Goal: Transaction & Acquisition: Purchase product/service

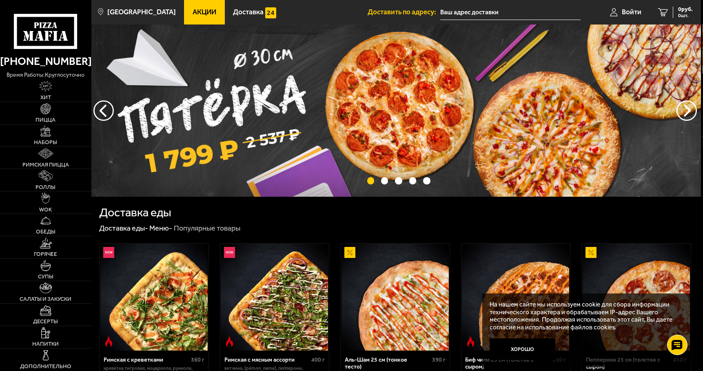
scroll to position [0, 19]
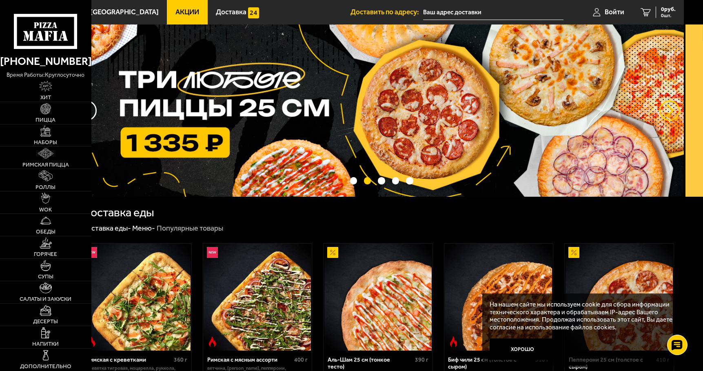
click at [668, 111] on button "предыдущий" at bounding box center [669, 110] width 20 height 20
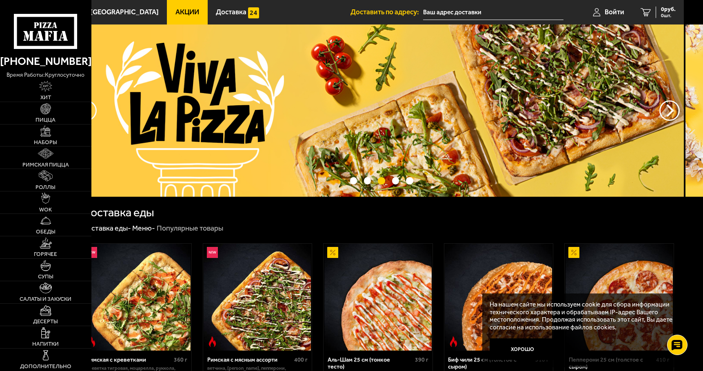
click at [419, 108] on img at bounding box center [377, 110] width 611 height 172
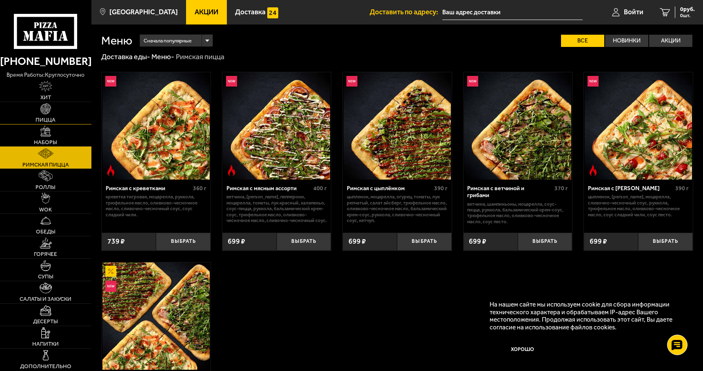
click at [47, 114] on link "Пицца" at bounding box center [45, 113] width 91 height 22
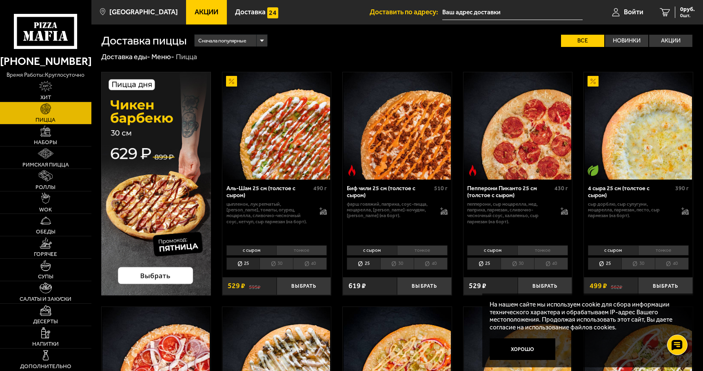
click at [306, 262] on li "40" at bounding box center [310, 263] width 34 height 12
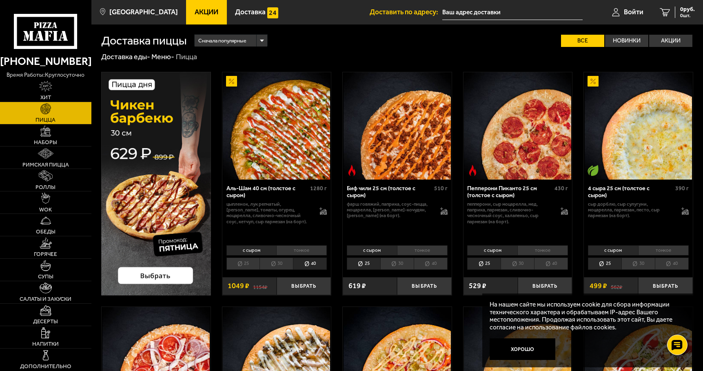
click at [673, 267] on li "40" at bounding box center [671, 263] width 34 height 12
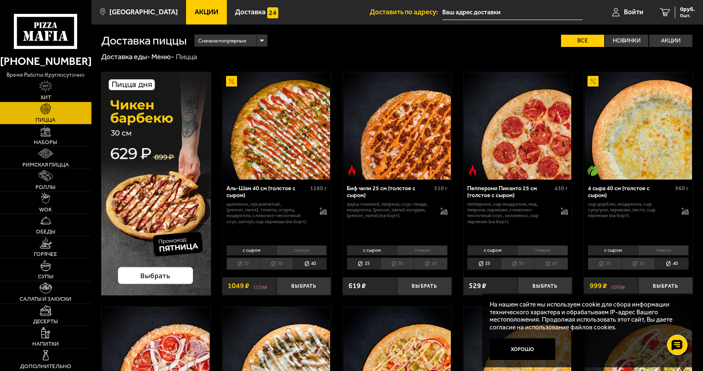
click at [663, 252] on li "тонкое" at bounding box center [663, 250] width 51 height 11
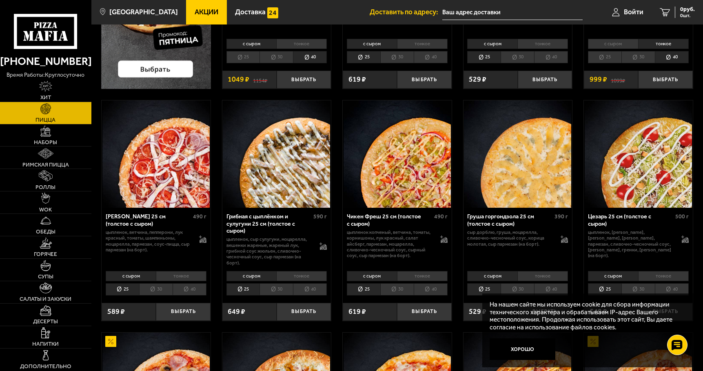
scroll to position [208, 0]
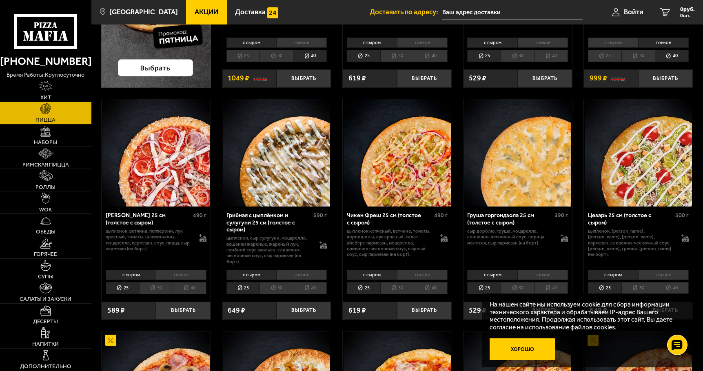
click at [528, 356] on button "Хорошо" at bounding box center [522, 349] width 66 height 22
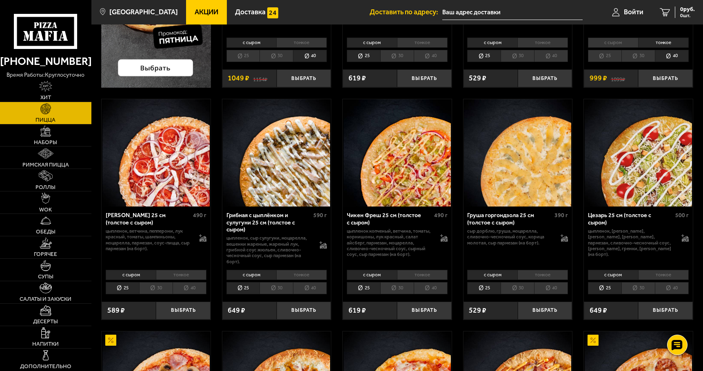
click at [677, 292] on li "40" at bounding box center [671, 288] width 34 height 12
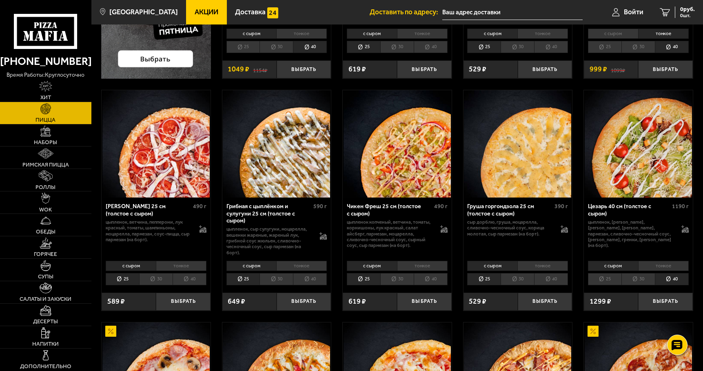
scroll to position [217, 0]
click at [667, 265] on li "тонкое" at bounding box center [663, 265] width 51 height 11
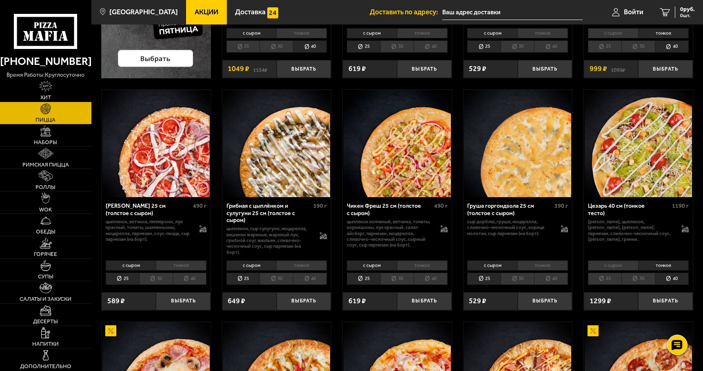
click at [184, 276] on li "40" at bounding box center [189, 278] width 34 height 12
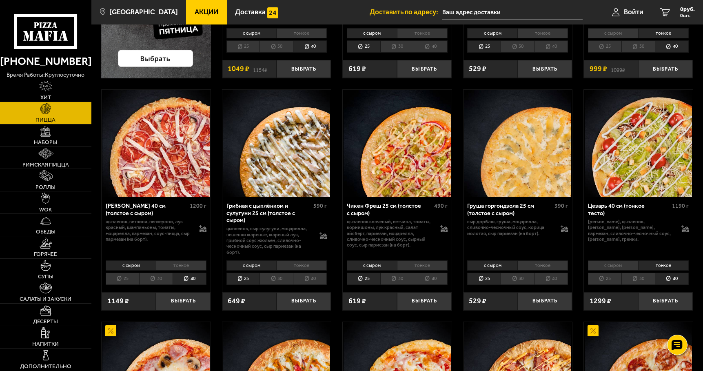
click at [430, 278] on li "40" at bounding box center [430, 278] width 34 height 12
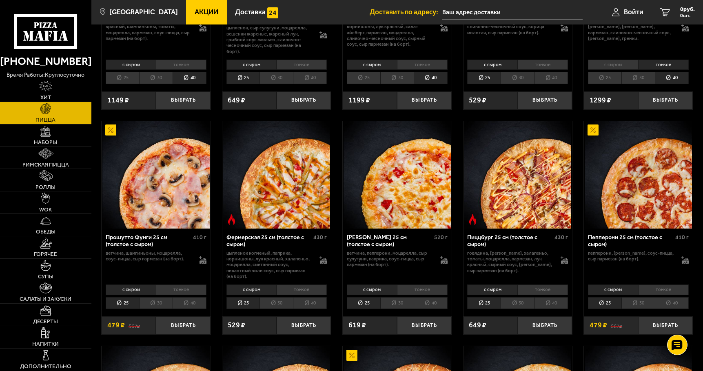
scroll to position [420, 0]
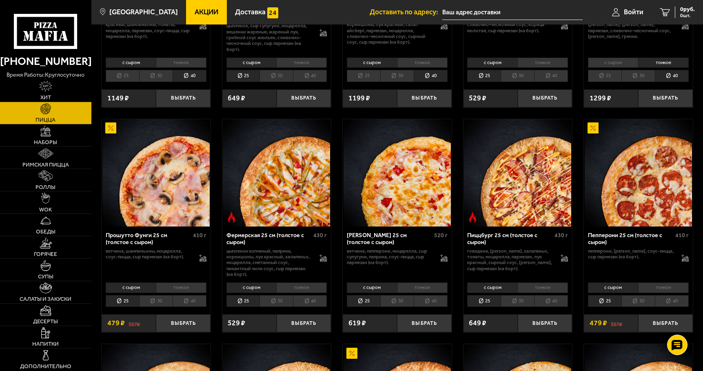
click at [195, 302] on li "40" at bounding box center [189, 301] width 34 height 12
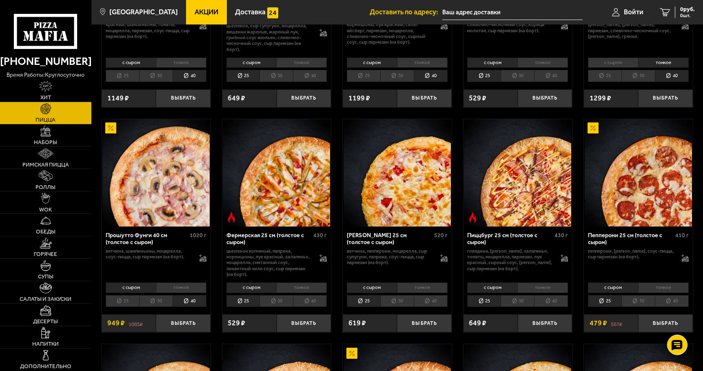
click at [191, 288] on li "тонкое" at bounding box center [181, 287] width 51 height 11
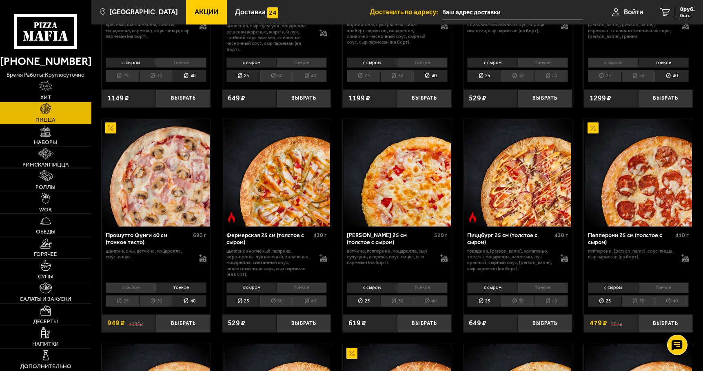
click at [670, 303] on li "40" at bounding box center [671, 301] width 34 height 12
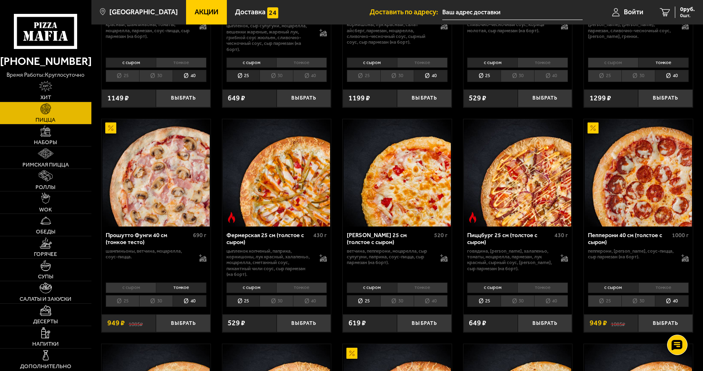
click at [676, 284] on li "тонкое" at bounding box center [663, 287] width 51 height 11
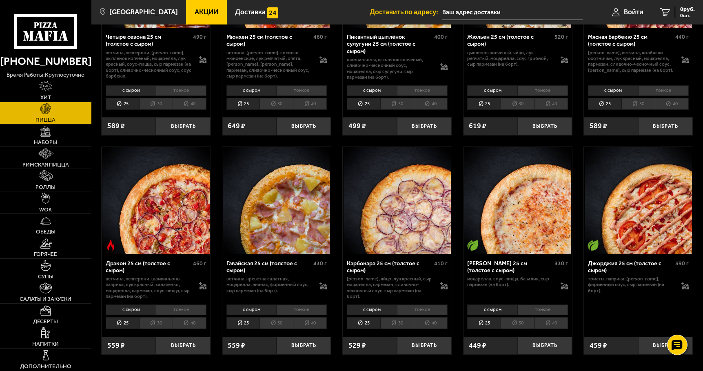
scroll to position [1069, 0]
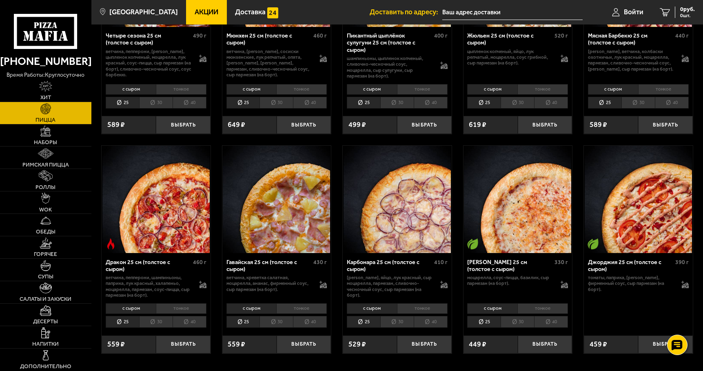
click at [553, 305] on li "тонкое" at bounding box center [542, 308] width 51 height 11
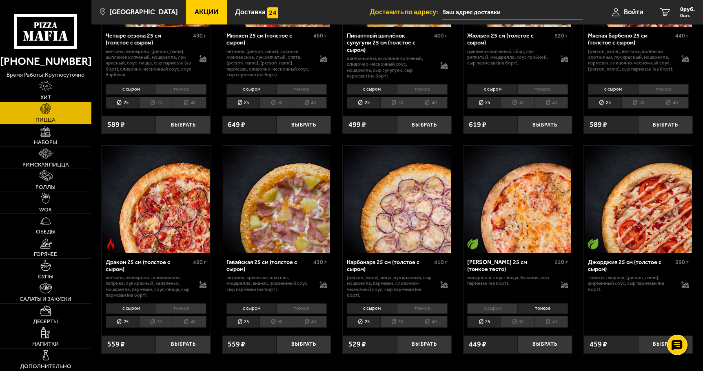
click at [559, 321] on li "40" at bounding box center [551, 322] width 34 height 12
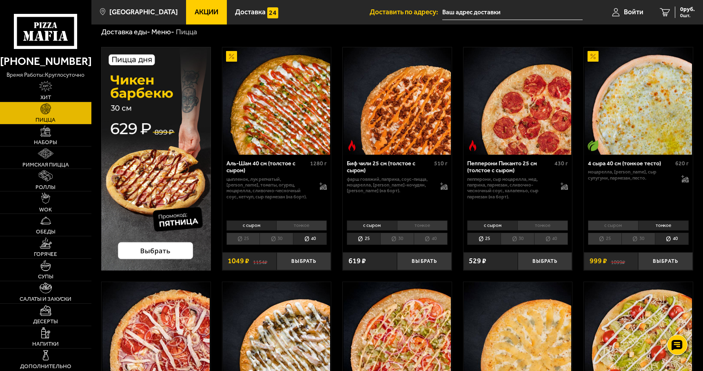
scroll to position [26, 0]
